Goal: Task Accomplishment & Management: Use online tool/utility

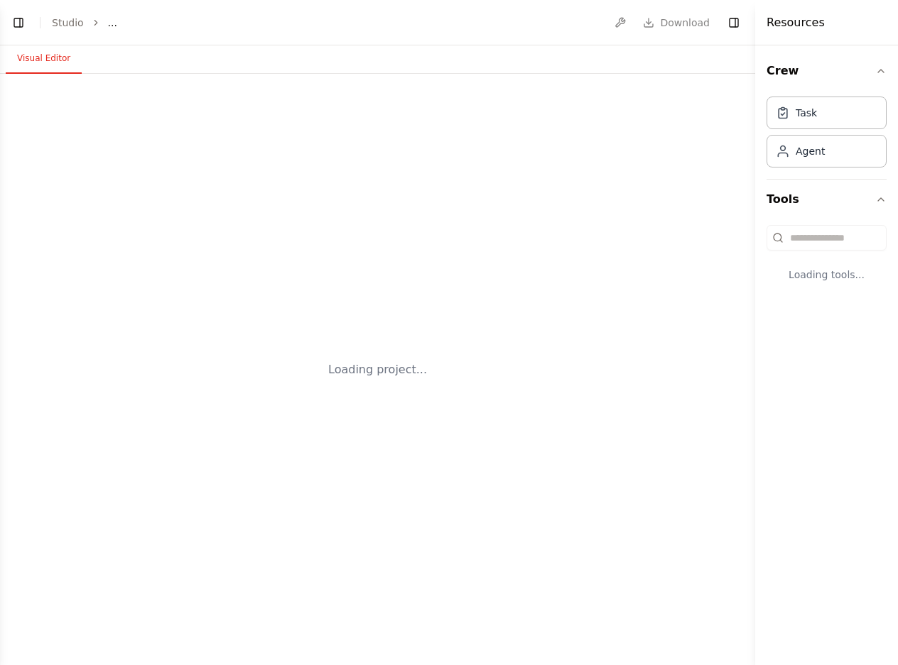
select select "****"
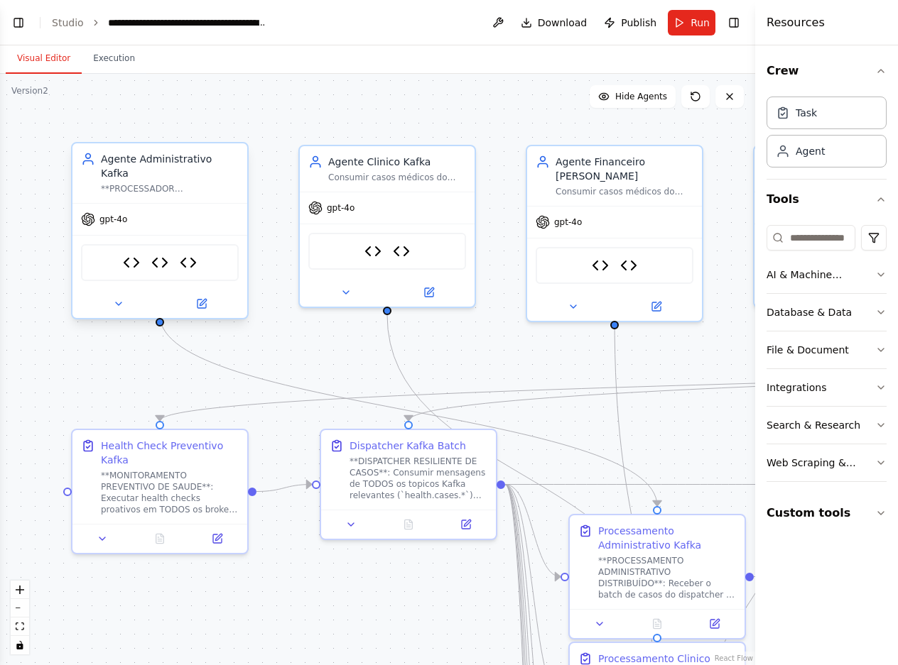
scroll to position [3844, 0]
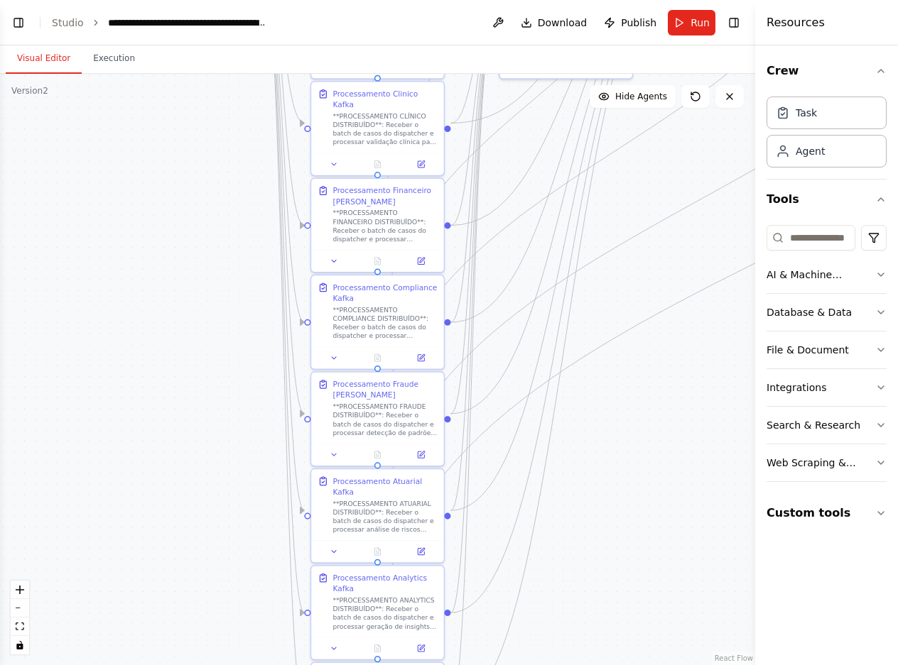
drag, startPoint x: 629, startPoint y: 417, endPoint x: 418, endPoint y: -62, distance: 523.1
click at [418, 0] on html "BETA Hello! I'm the CrewAI assistant. What kind of automation do you want to bu…" at bounding box center [449, 332] width 898 height 665
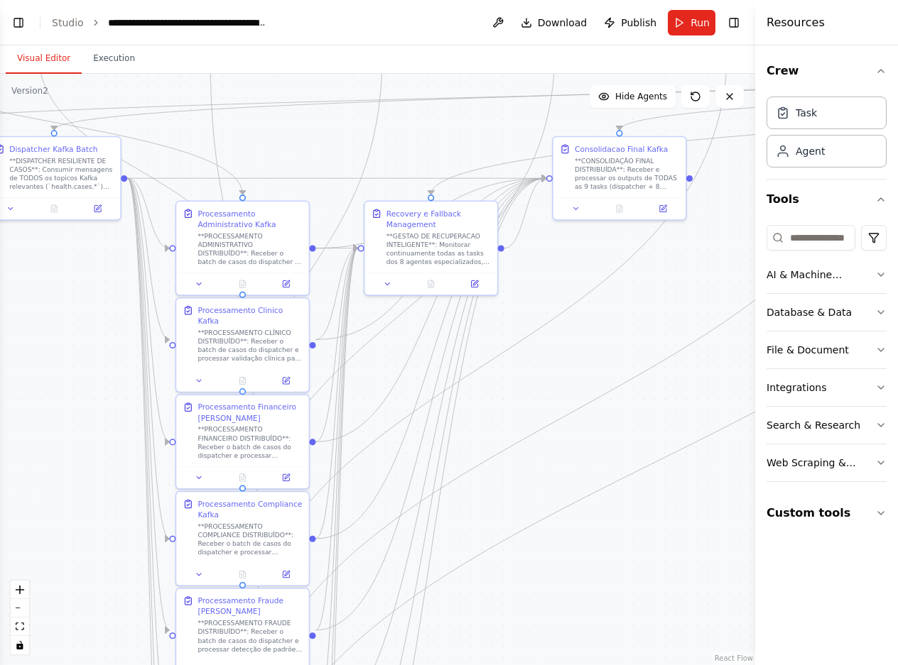
drag, startPoint x: 567, startPoint y: 491, endPoint x: 450, endPoint y: 825, distance: 354.7
click at [450, 665] on html "BETA Hello! I'm the CrewAI assistant. What kind of automation do you want to bu…" at bounding box center [449, 332] width 898 height 665
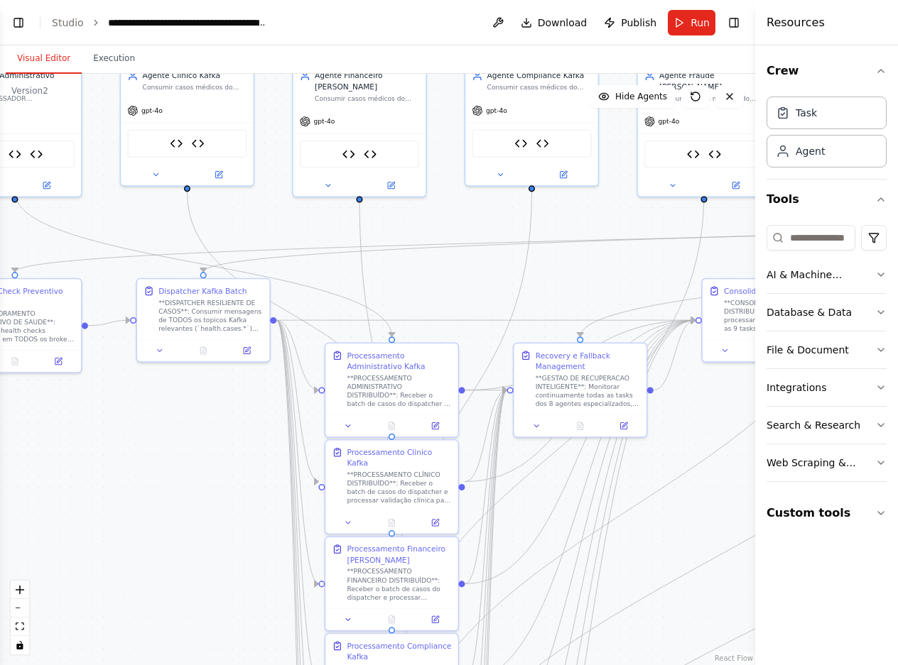
drag, startPoint x: 192, startPoint y: 238, endPoint x: 286, endPoint y: 308, distance: 116.6
click at [339, 273] on div ".deletable-edge-delete-btn { width: 20px; height: 20px; border: 0px solid #ffff…" at bounding box center [377, 370] width 755 height 592
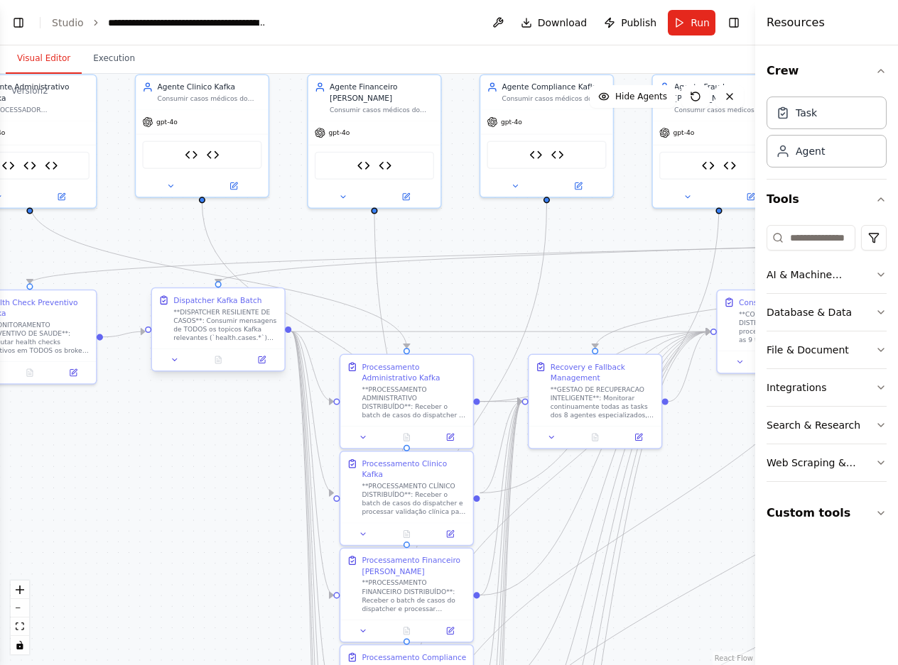
click at [217, 317] on div "**DISPATCHER RESILIENTE DE CASOS**: Consumir mensagens de TODOS os topicos Kafk…" at bounding box center [225, 325] width 104 height 35
click at [217, 317] on div "**DISPATCHER RESILIENTE DE CASOS**: Consumir mensagens de TODOS os topicos Kafk…" at bounding box center [231, 325] width 104 height 35
click at [197, 310] on div "**DISPATCHER RESILIENTE DE CASOS**: Consumir mensagens de TODOS os topicos Kafk…" at bounding box center [231, 325] width 104 height 35
click at [176, 356] on icon at bounding box center [180, 360] width 9 height 9
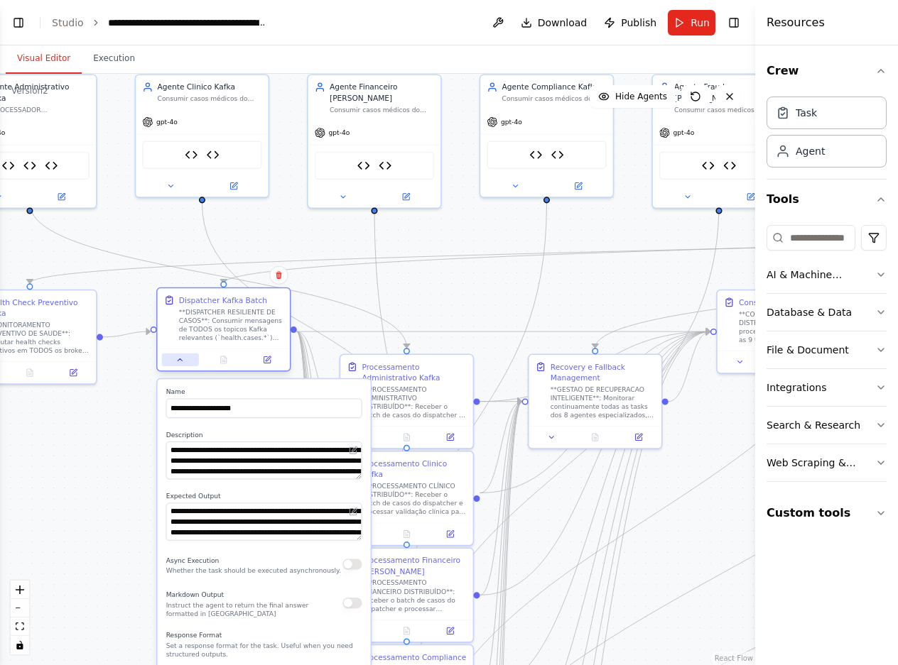
click at [176, 356] on icon at bounding box center [180, 360] width 9 height 9
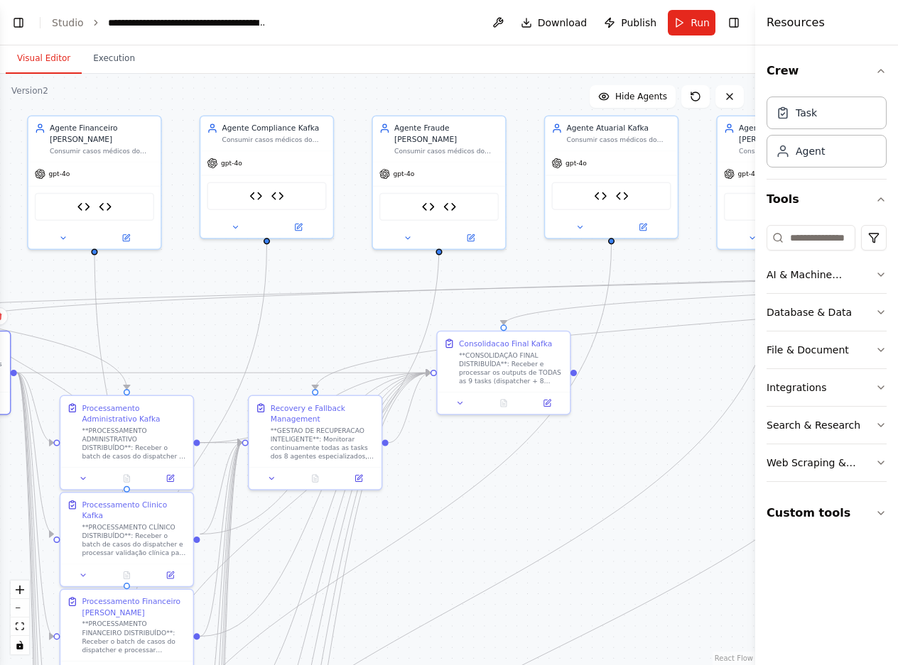
drag, startPoint x: 151, startPoint y: 410, endPoint x: -129, endPoint y: 451, distance: 282.8
click at [0, 451] on html "BETA Hello! I'm the CrewAI assistant. What kind of automation do you want to bu…" at bounding box center [449, 332] width 898 height 665
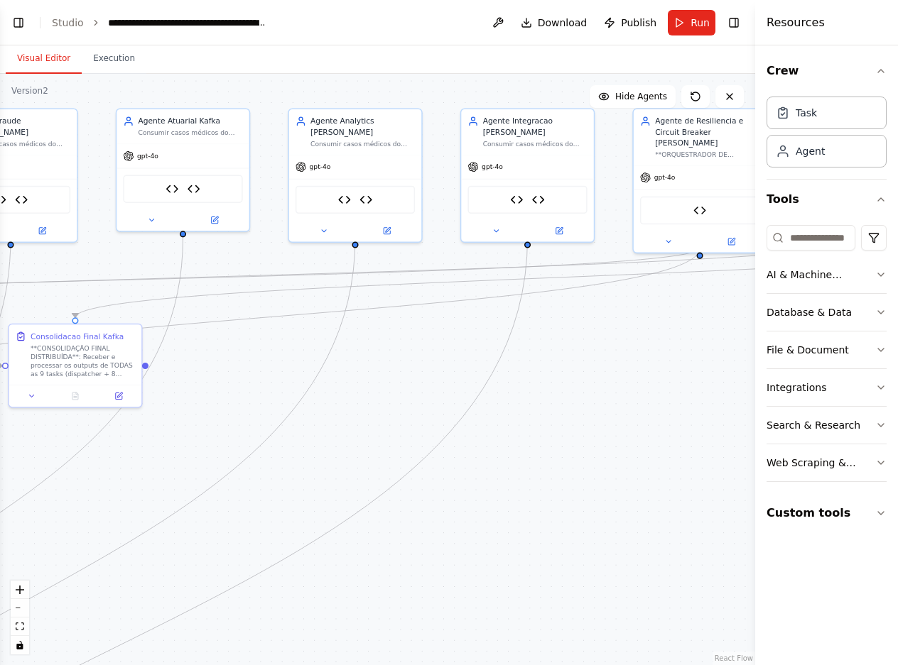
drag, startPoint x: 316, startPoint y: 325, endPoint x: -122, endPoint y: 317, distance: 438.3
click at [0, 317] on html "BETA Hello! I'm the CrewAI assistant. What kind of automation do you want to bu…" at bounding box center [449, 332] width 898 height 665
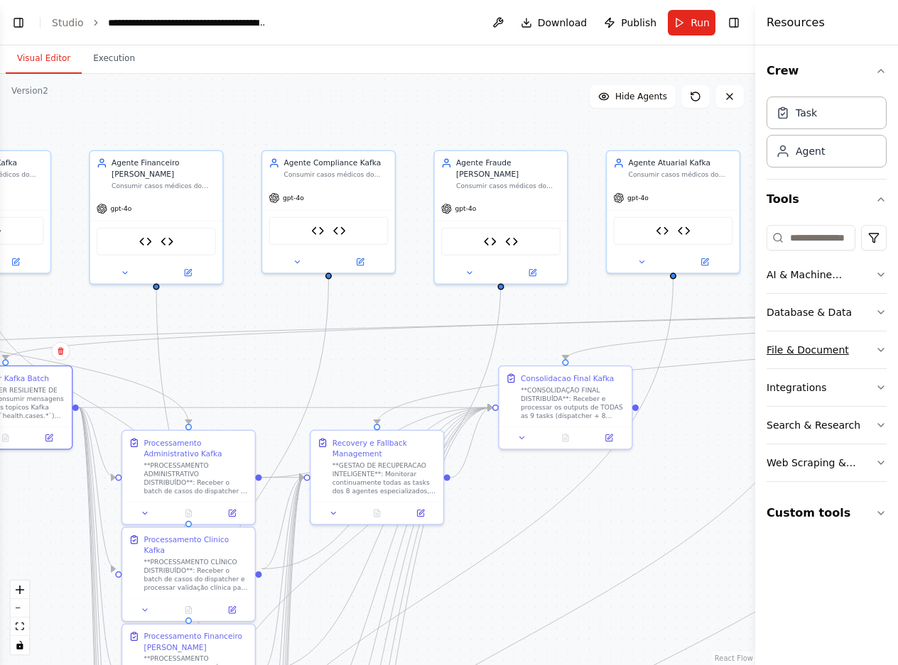
drag, startPoint x: 397, startPoint y: 325, endPoint x: 875, endPoint y: 359, distance: 479.2
click at [897, 362] on html "BETA Hello! I'm the CrewAI assistant. What kind of automation do you want to bu…" at bounding box center [449, 332] width 898 height 665
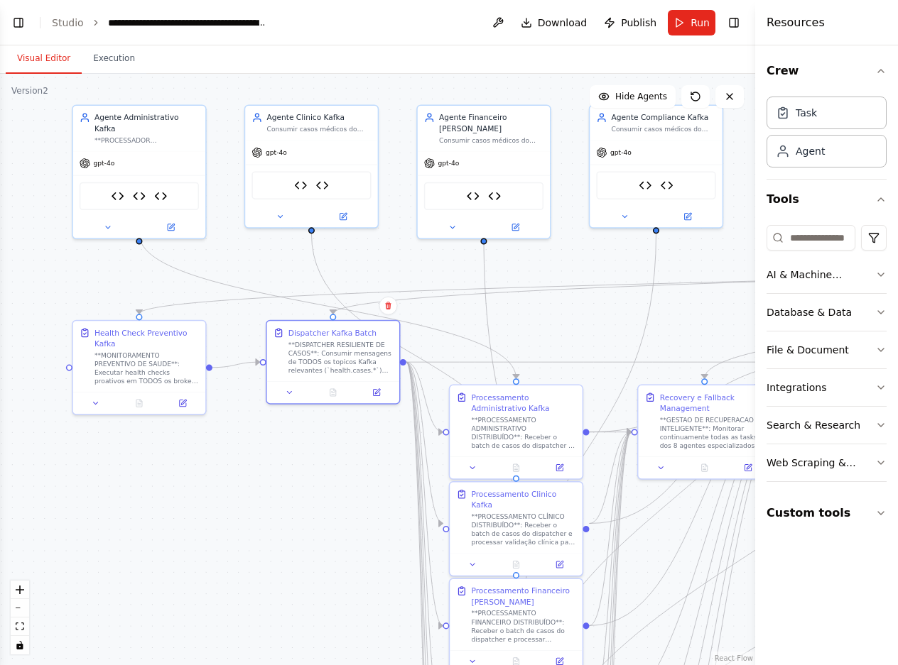
drag, startPoint x: 137, startPoint y: 313, endPoint x: 464, endPoint y: 271, distance: 330.1
click at [464, 271] on div ".deletable-edge-delete-btn { width: 20px; height: 20px; border: 0px solid #ffff…" at bounding box center [377, 370] width 755 height 592
click at [65, 25] on link "Studio" at bounding box center [68, 22] width 32 height 11
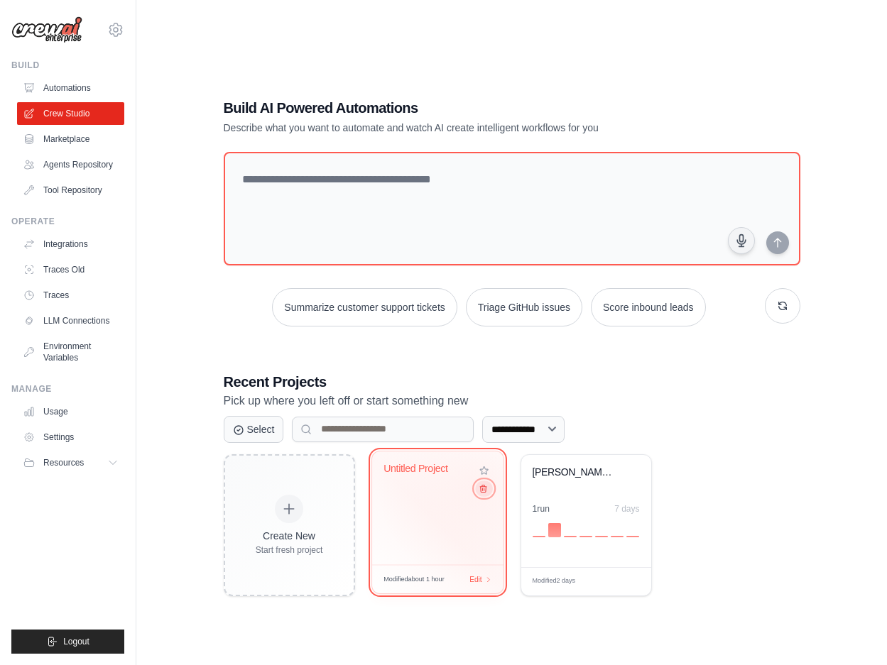
click at [482, 485] on button at bounding box center [483, 489] width 17 height 16
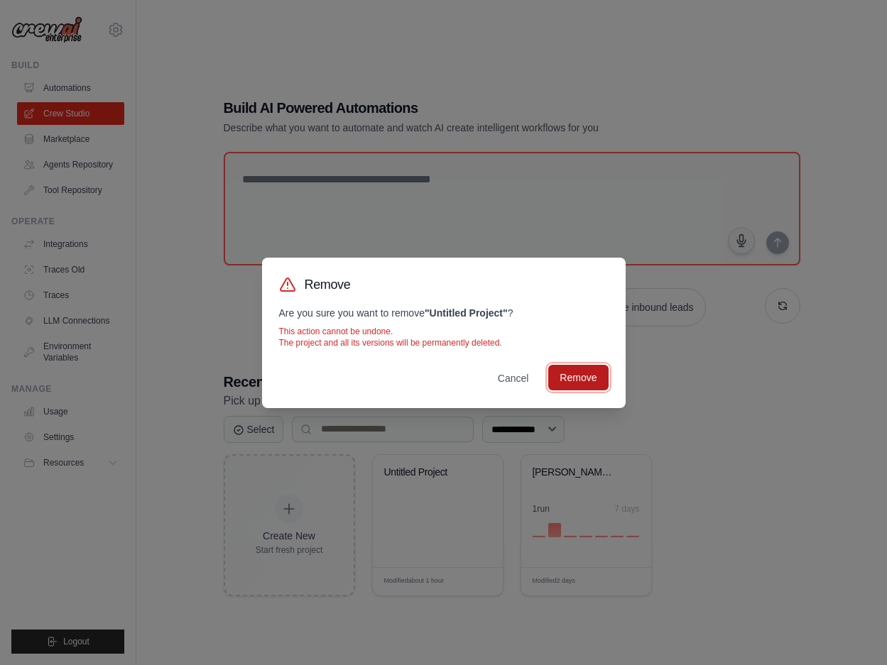
click at [585, 379] on button "Remove" at bounding box center [578, 378] width 60 height 26
